Goal: Check status: Verify the current state of an ongoing process or item

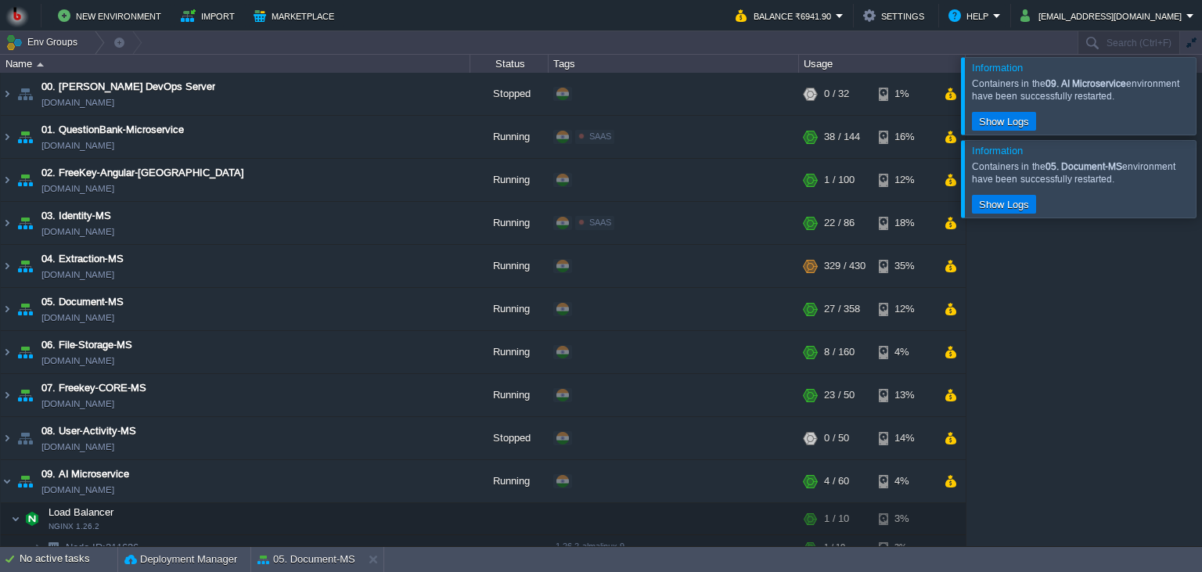
scroll to position [707, 0]
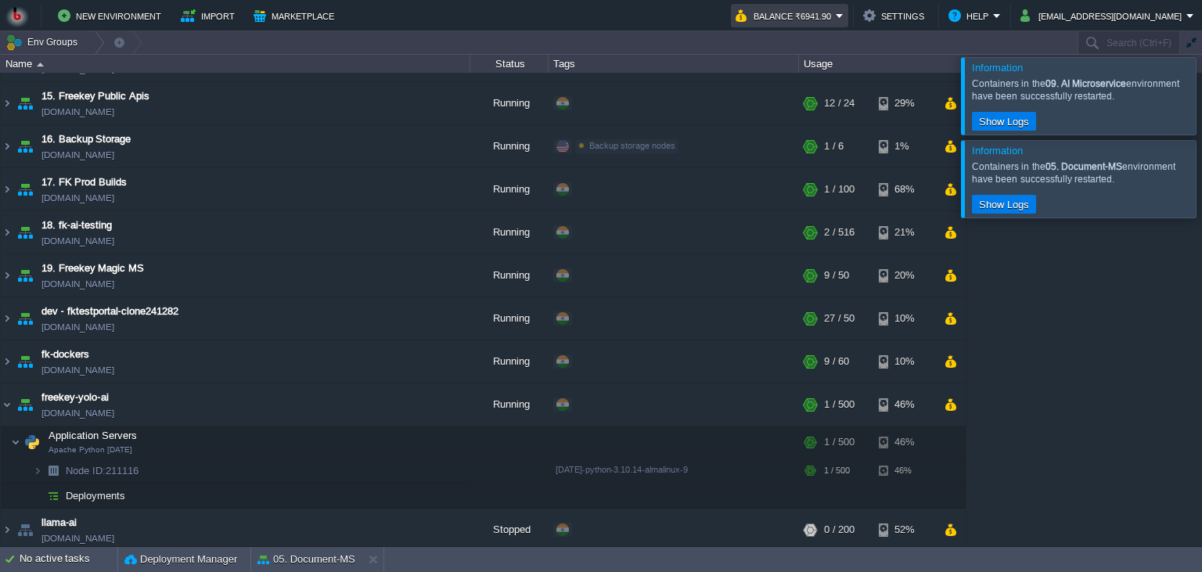
click at [806, 20] on button "Balance ₹6941.90" at bounding box center [785, 15] width 100 height 19
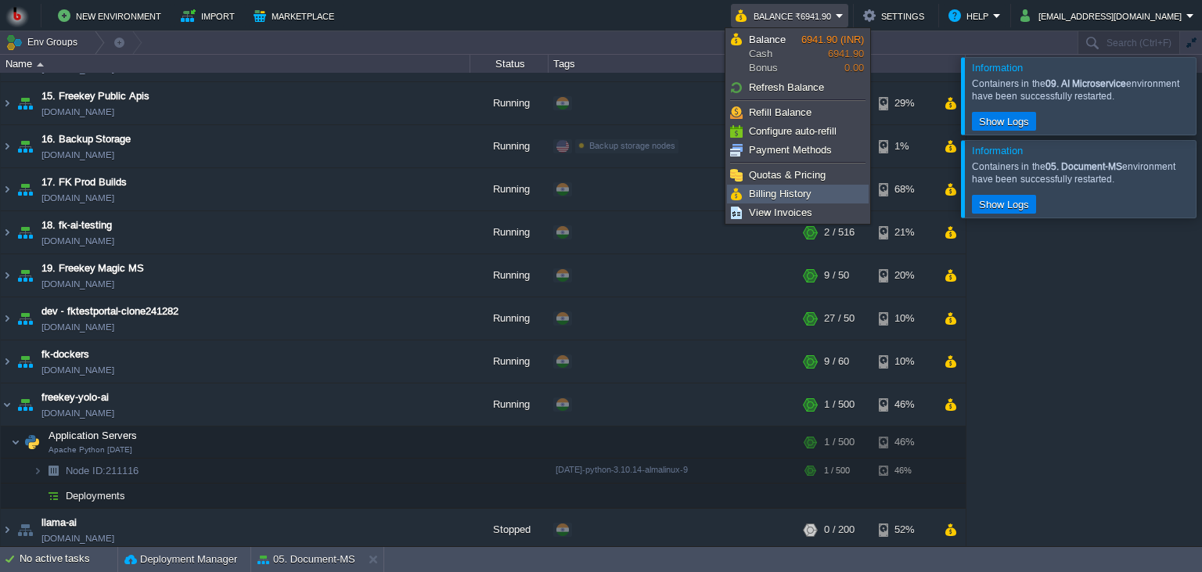
click at [767, 192] on span "Billing History" at bounding box center [780, 194] width 63 height 12
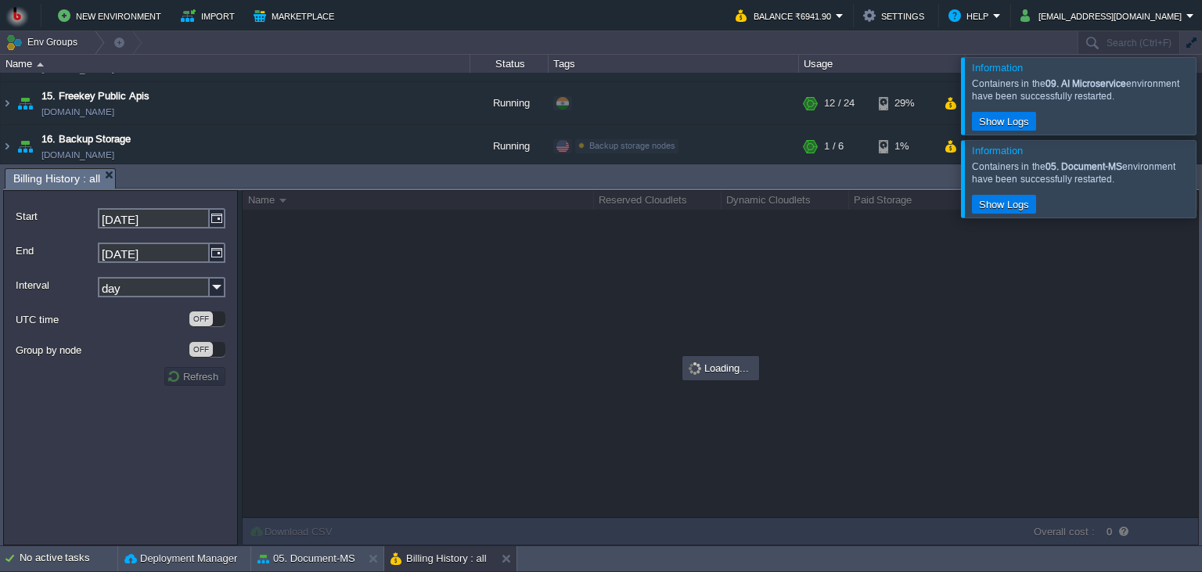
click at [1201, 178] on div at bounding box center [1220, 178] width 0 height 77
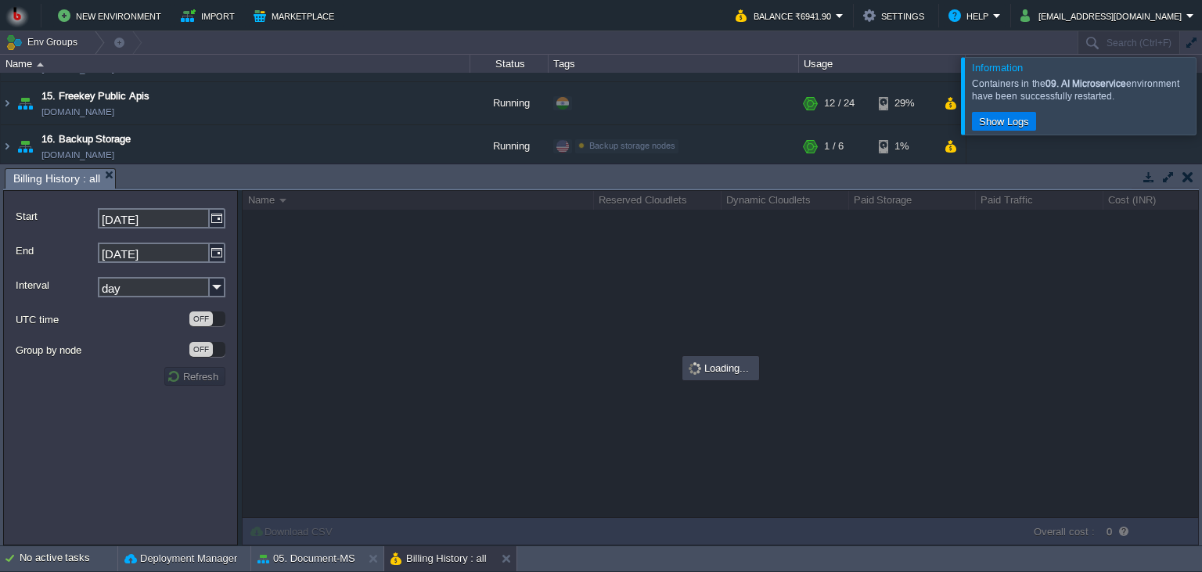
click at [1201, 106] on div at bounding box center [1220, 95] width 0 height 77
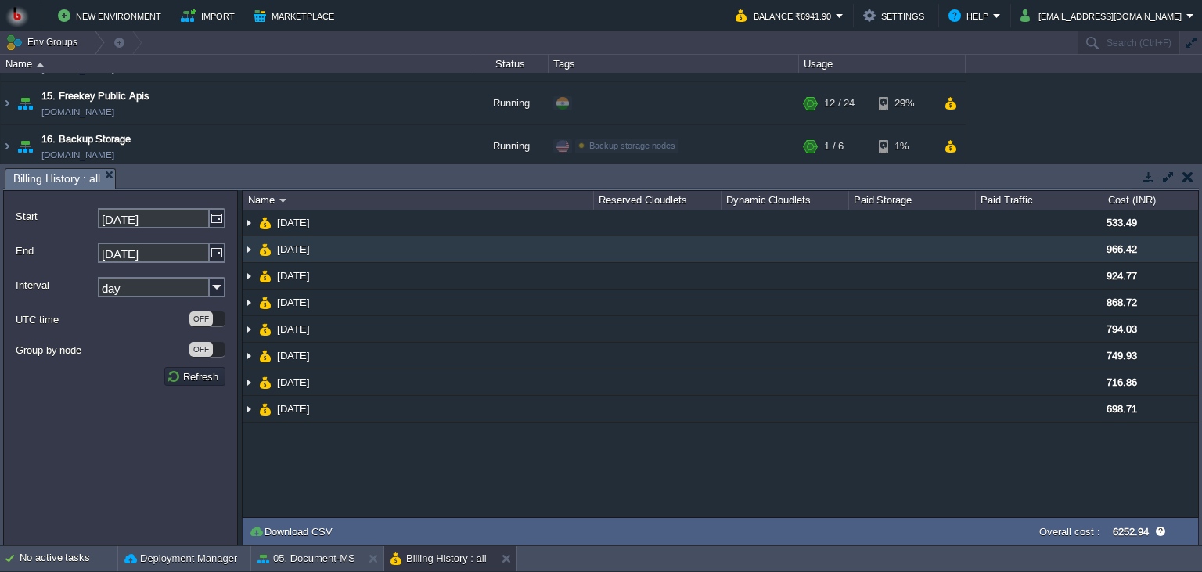
click at [980, 259] on td at bounding box center [1039, 249] width 128 height 27
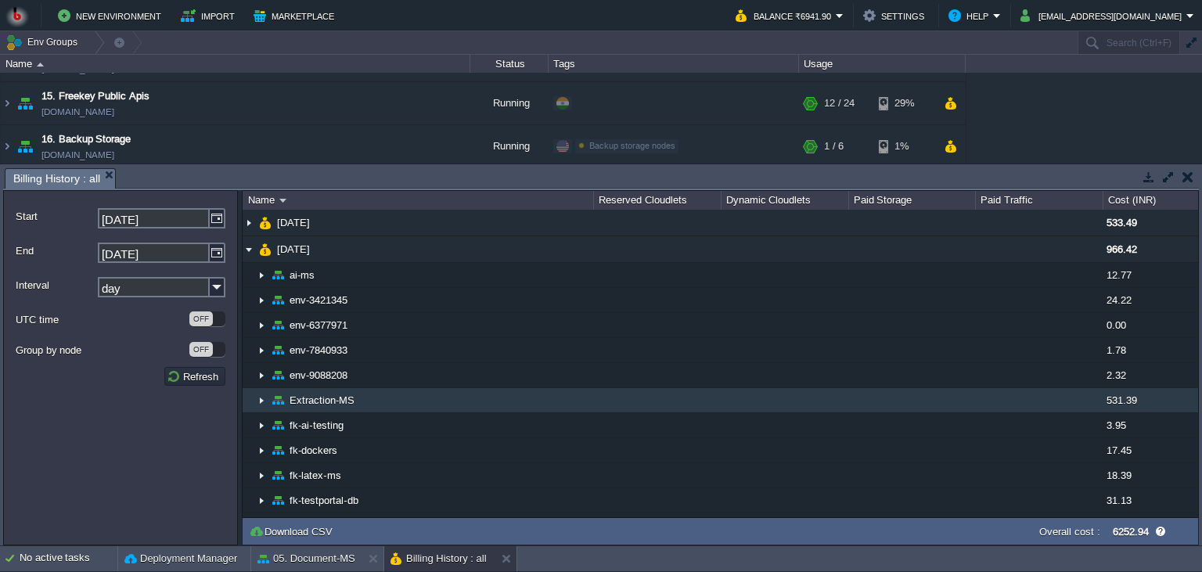
click at [920, 399] on td at bounding box center [912, 400] width 128 height 25
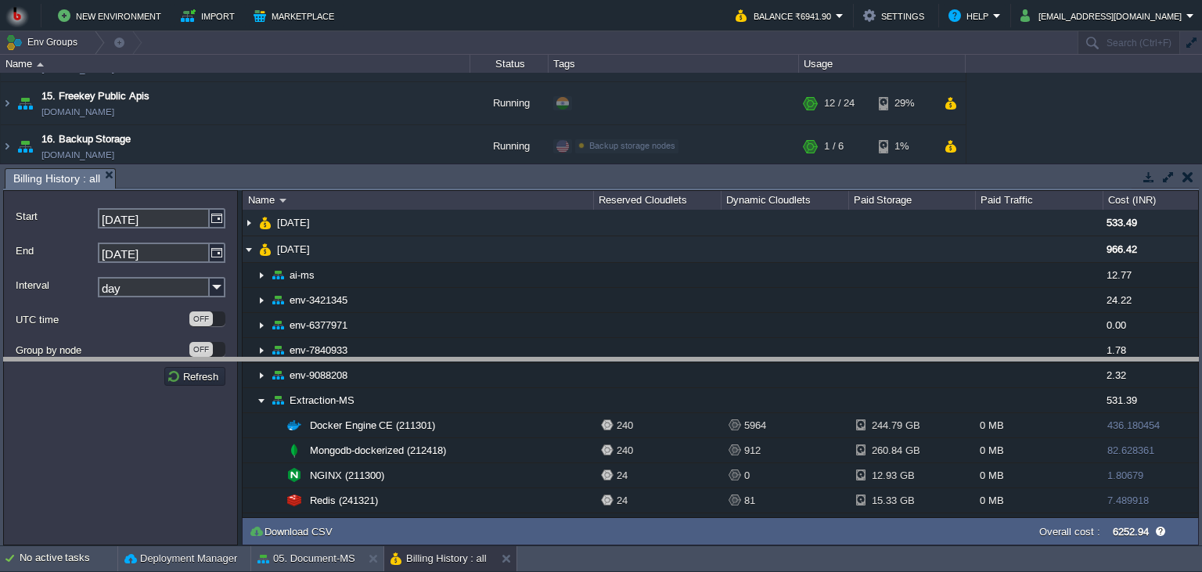
drag, startPoint x: 896, startPoint y: 185, endPoint x: 871, endPoint y: 401, distance: 217.4
click at [871, 401] on body "New Environment Import Marketplace Bonus ₹0.00 Upgrade Account Balance ₹6941.90…" at bounding box center [601, 286] width 1202 height 572
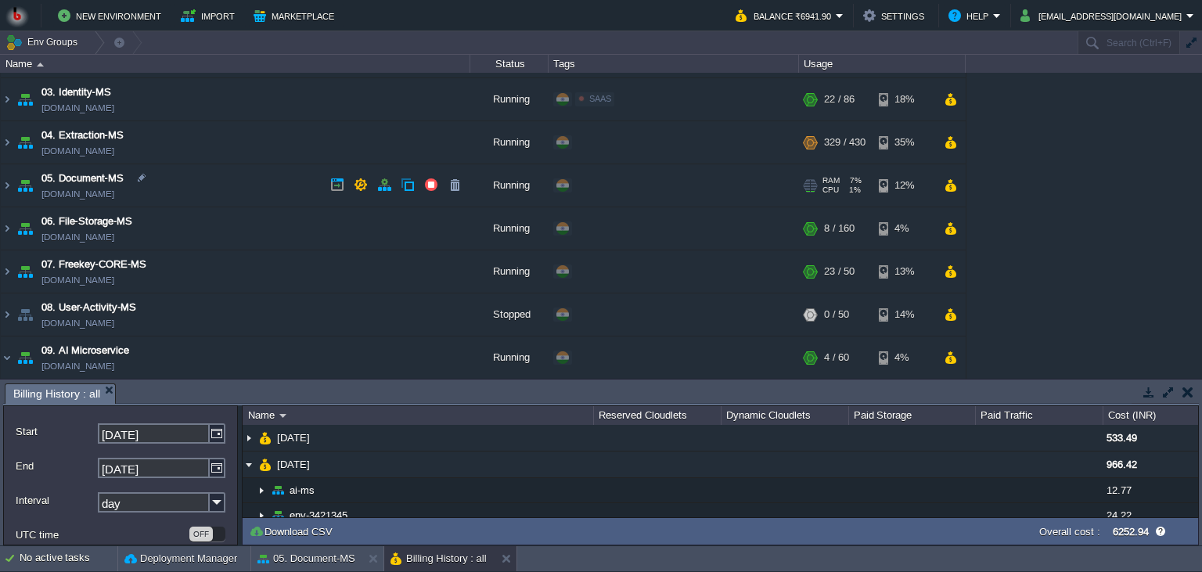
scroll to position [91, 0]
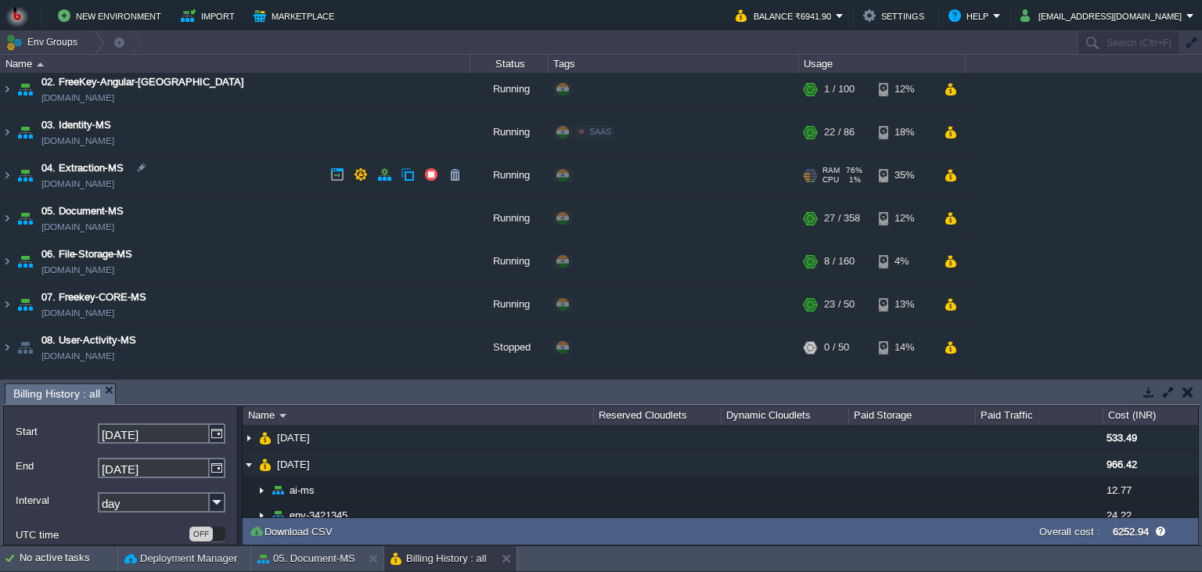
click at [247, 178] on td "04. Extraction-MS [DOMAIN_NAME]" at bounding box center [235, 175] width 469 height 43
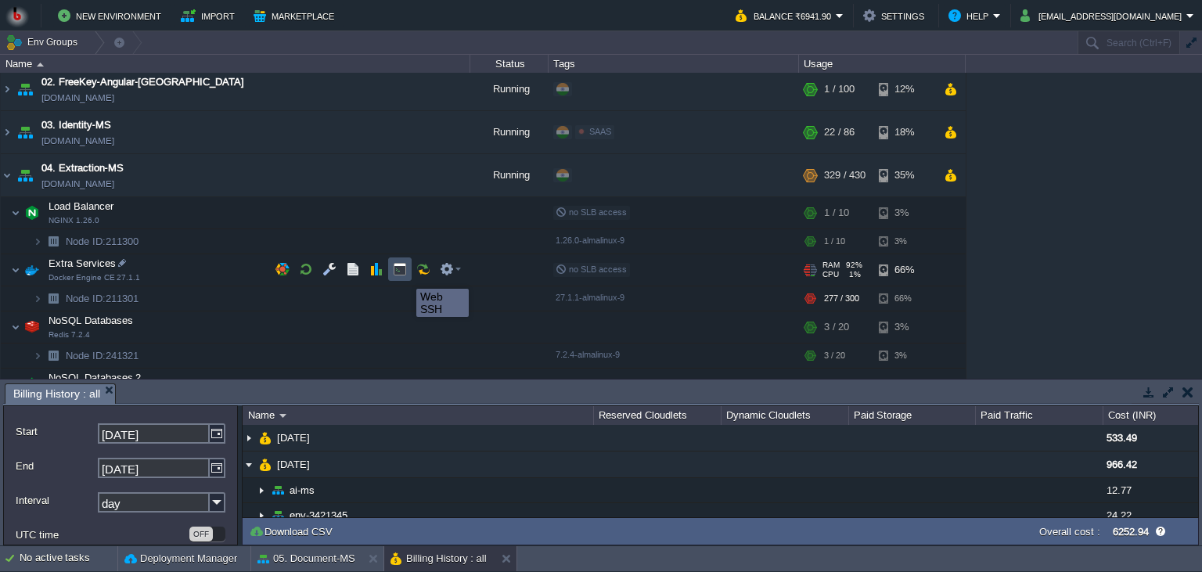
click at [404, 275] on button "button" at bounding box center [400, 269] width 14 height 14
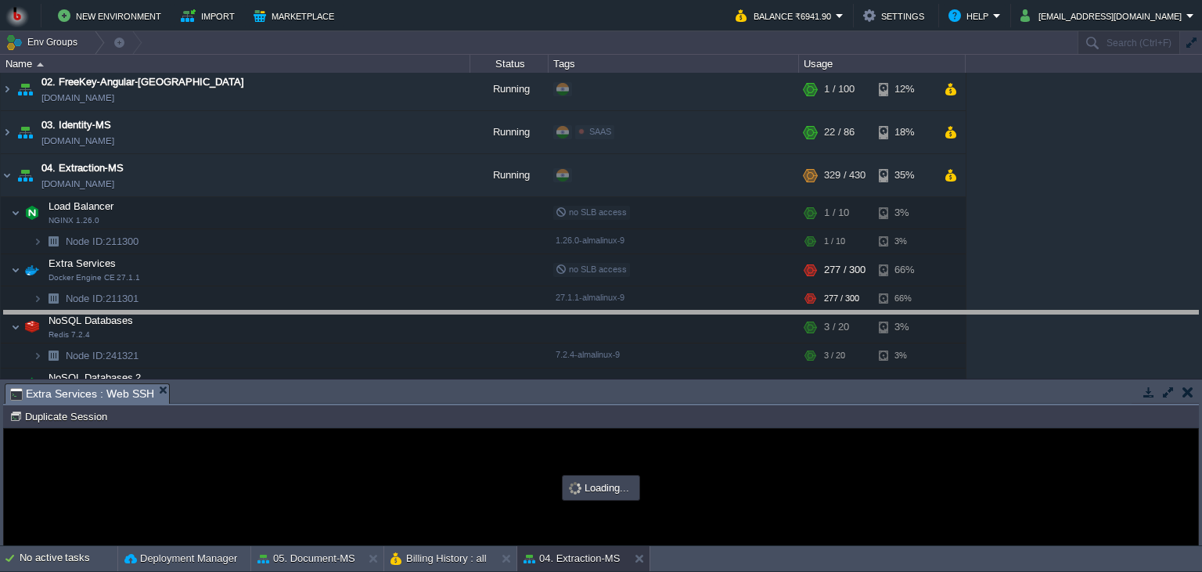
drag, startPoint x: 1017, startPoint y: 390, endPoint x: 1030, endPoint y: 298, distance: 93.3
click at [1030, 298] on body "New Environment Import Marketplace Bonus ₹0.00 Upgrade Account Balance ₹6941.90…" at bounding box center [601, 286] width 1202 height 572
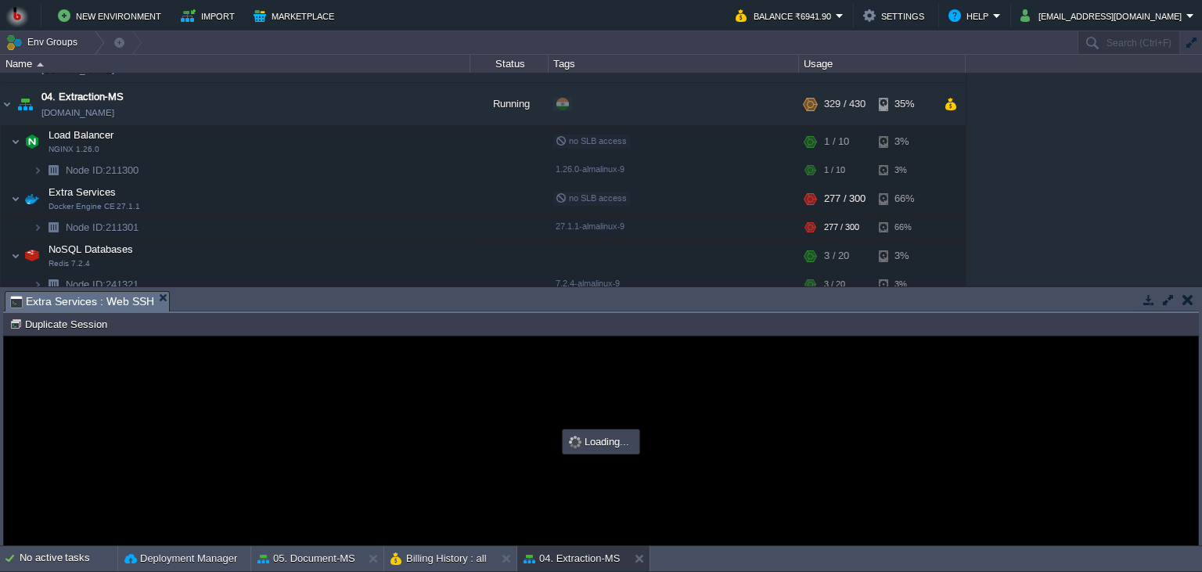
scroll to position [0, 0]
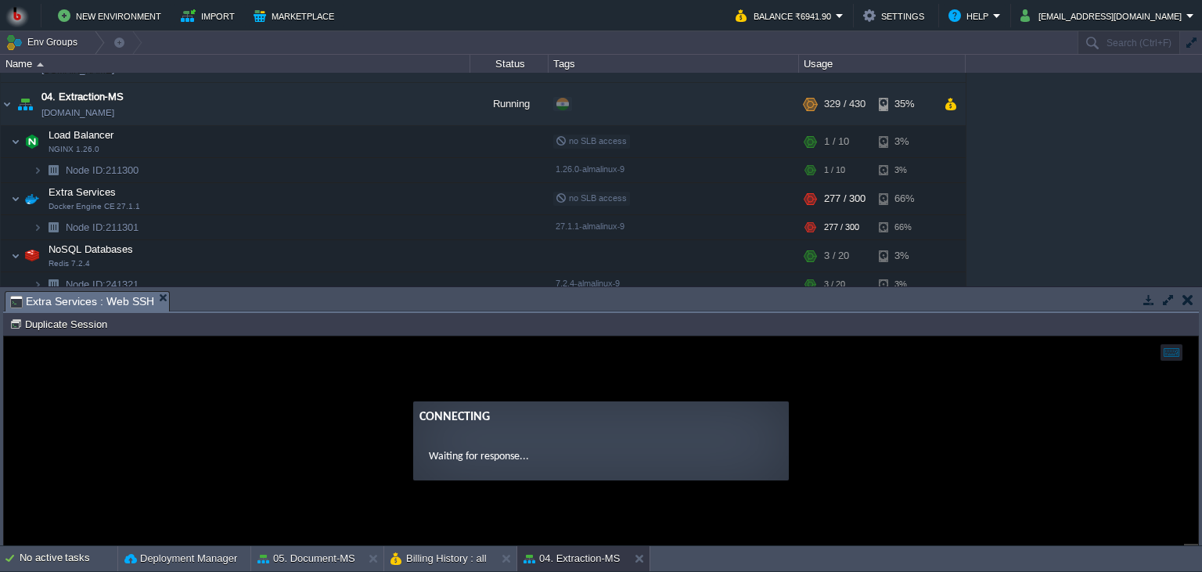
click at [857, 403] on ng-transclude "Connecting Waiting for response..." at bounding box center [601, 440] width 1194 height 79
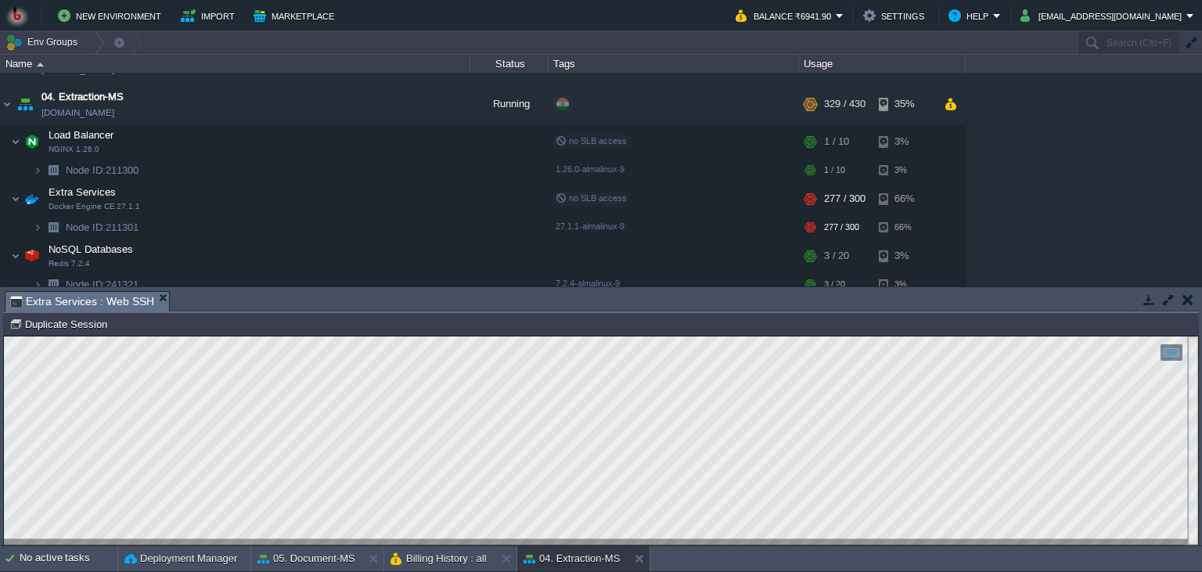
scroll to position [7, 0]
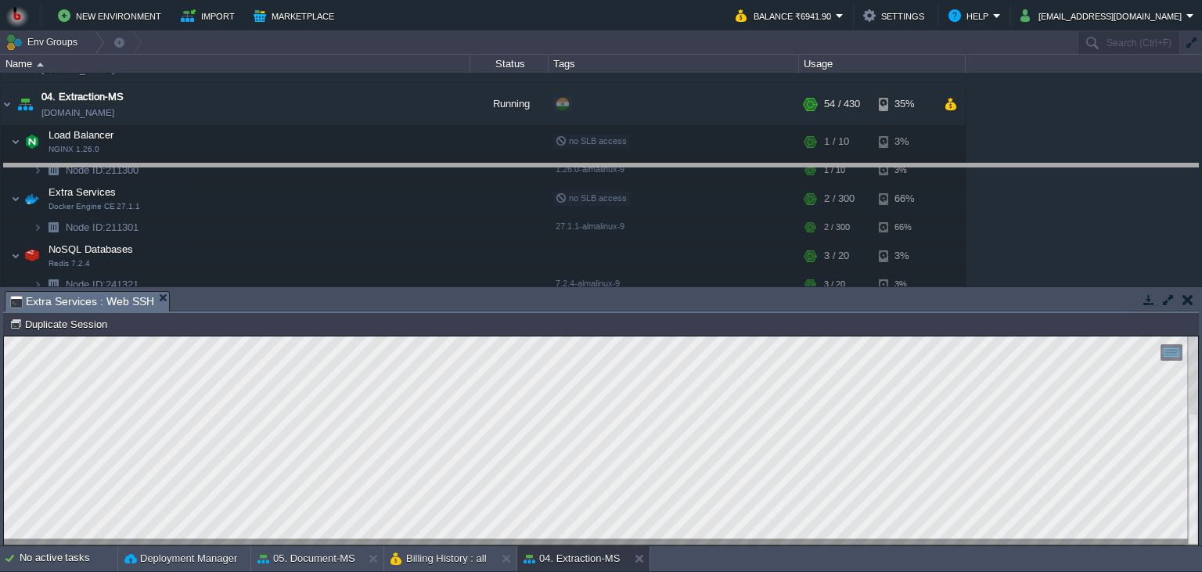
drag, startPoint x: 506, startPoint y: 307, endPoint x: 514, endPoint y: 171, distance: 136.4
click at [514, 171] on body "New Environment Import Marketplace Bonus ₹0.00 Upgrade Account Balance ₹6941.90…" at bounding box center [601, 286] width 1202 height 572
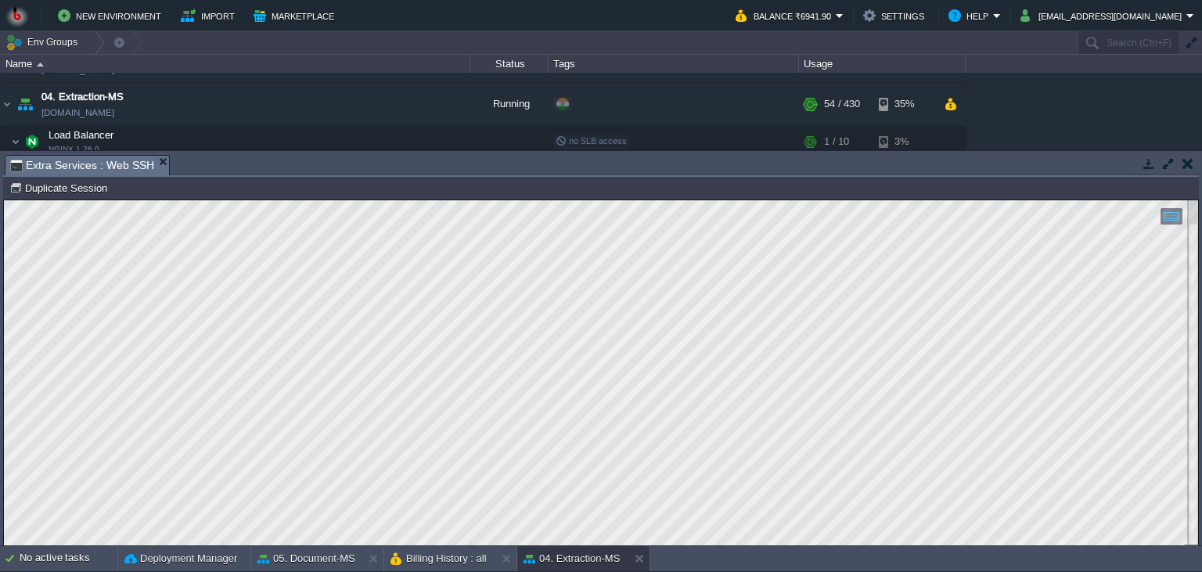
click at [1188, 162] on button "button" at bounding box center [1187, 163] width 11 height 14
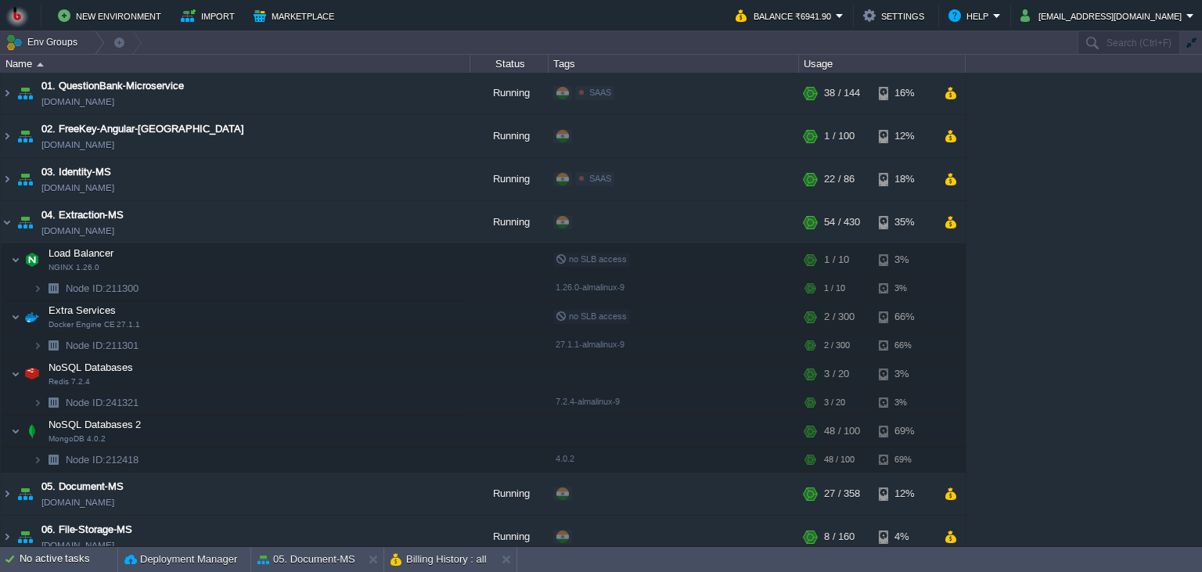
scroll to position [19, 0]
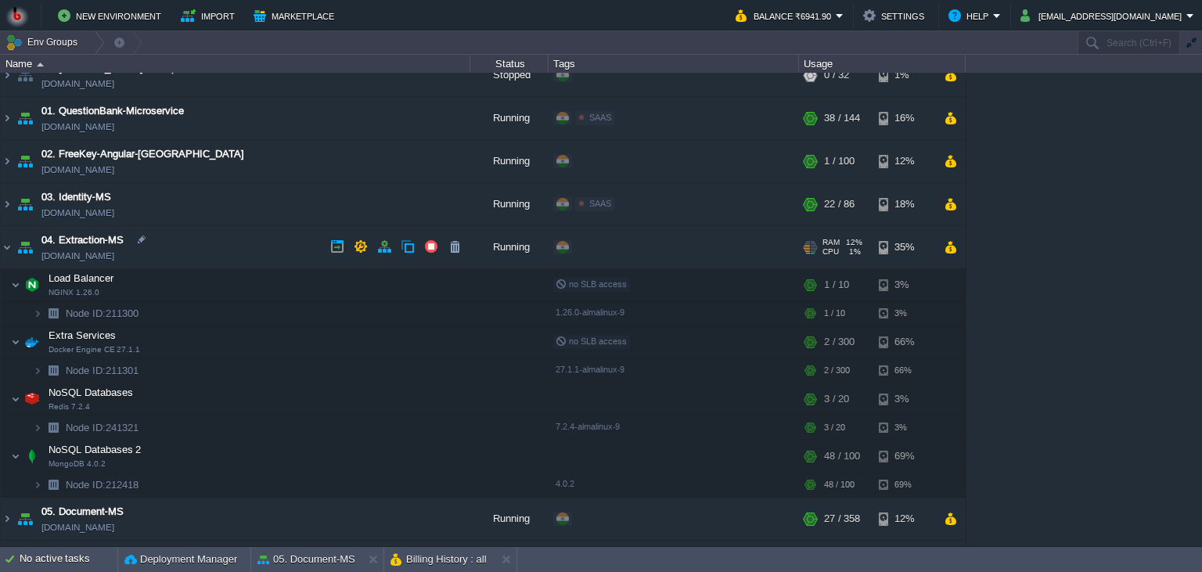
click at [205, 243] on td "04. Extraction-MS [DOMAIN_NAME]" at bounding box center [235, 247] width 469 height 43
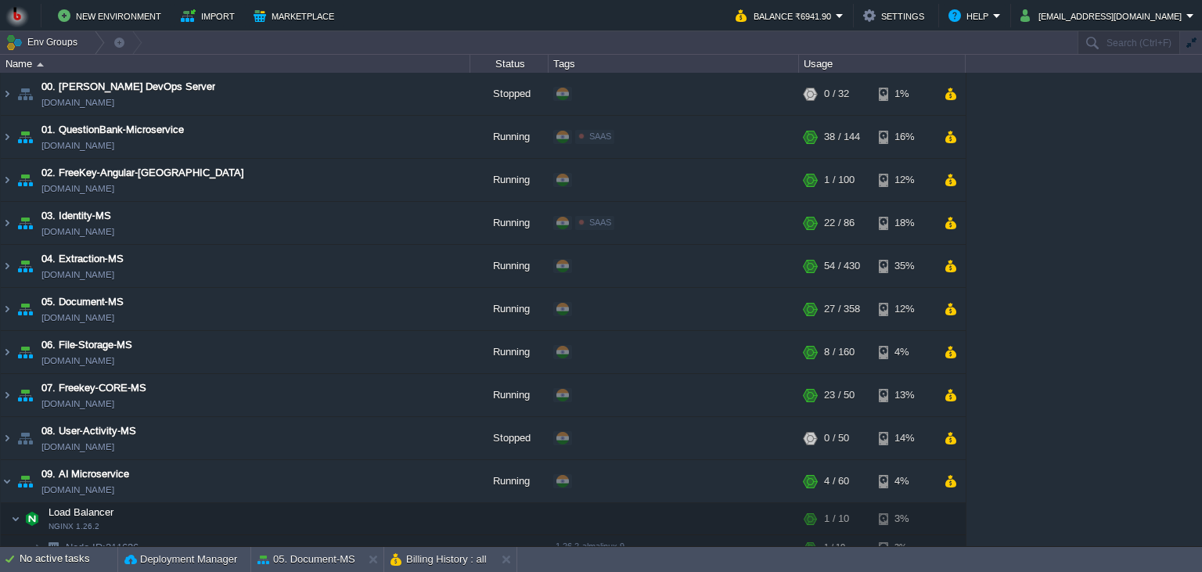
scroll to position [0, 0]
